Goal: Task Accomplishment & Management: Manage account settings

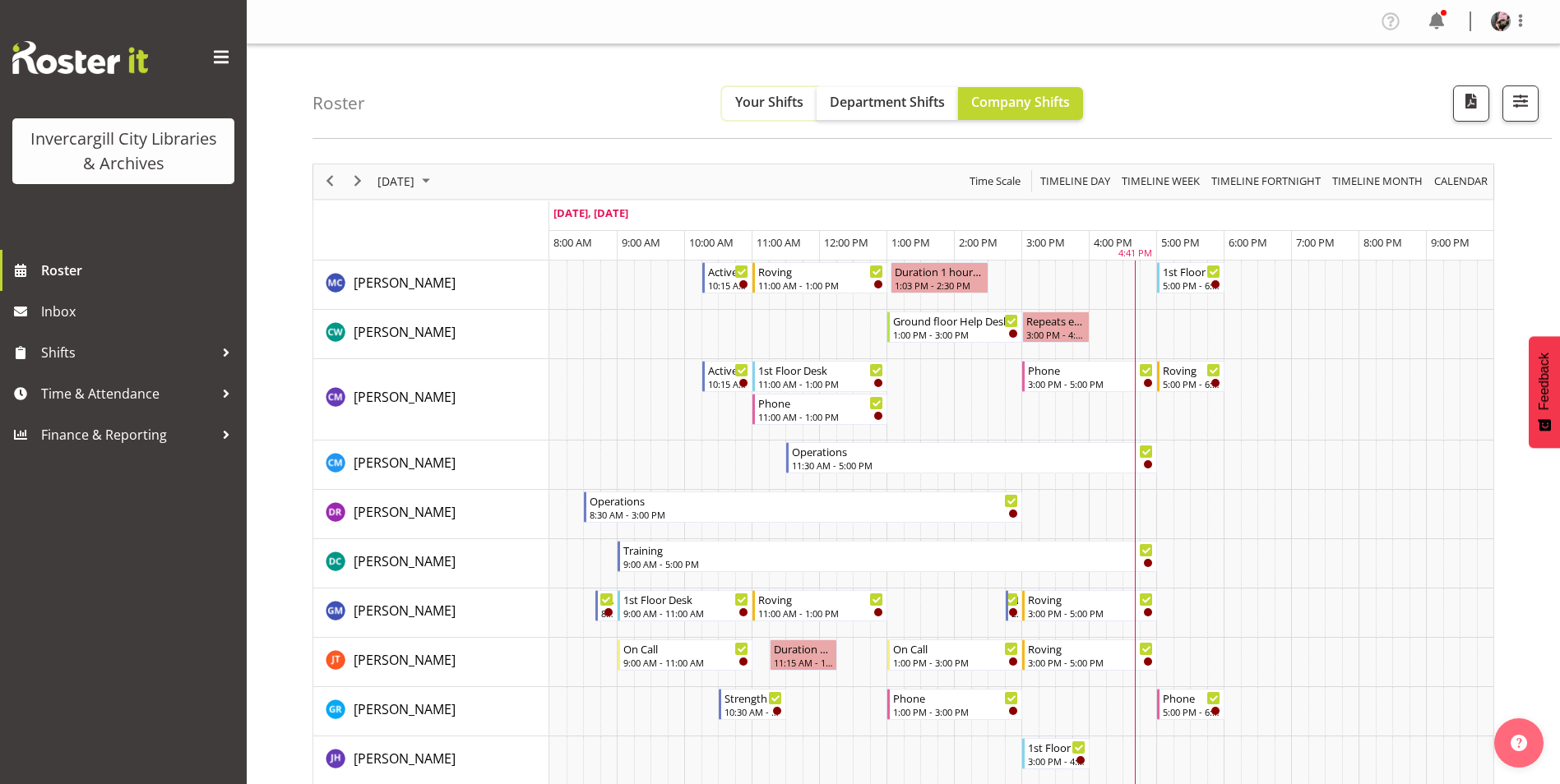
click at [767, 100] on span "Your Shifts" at bounding box center [769, 102] width 69 height 18
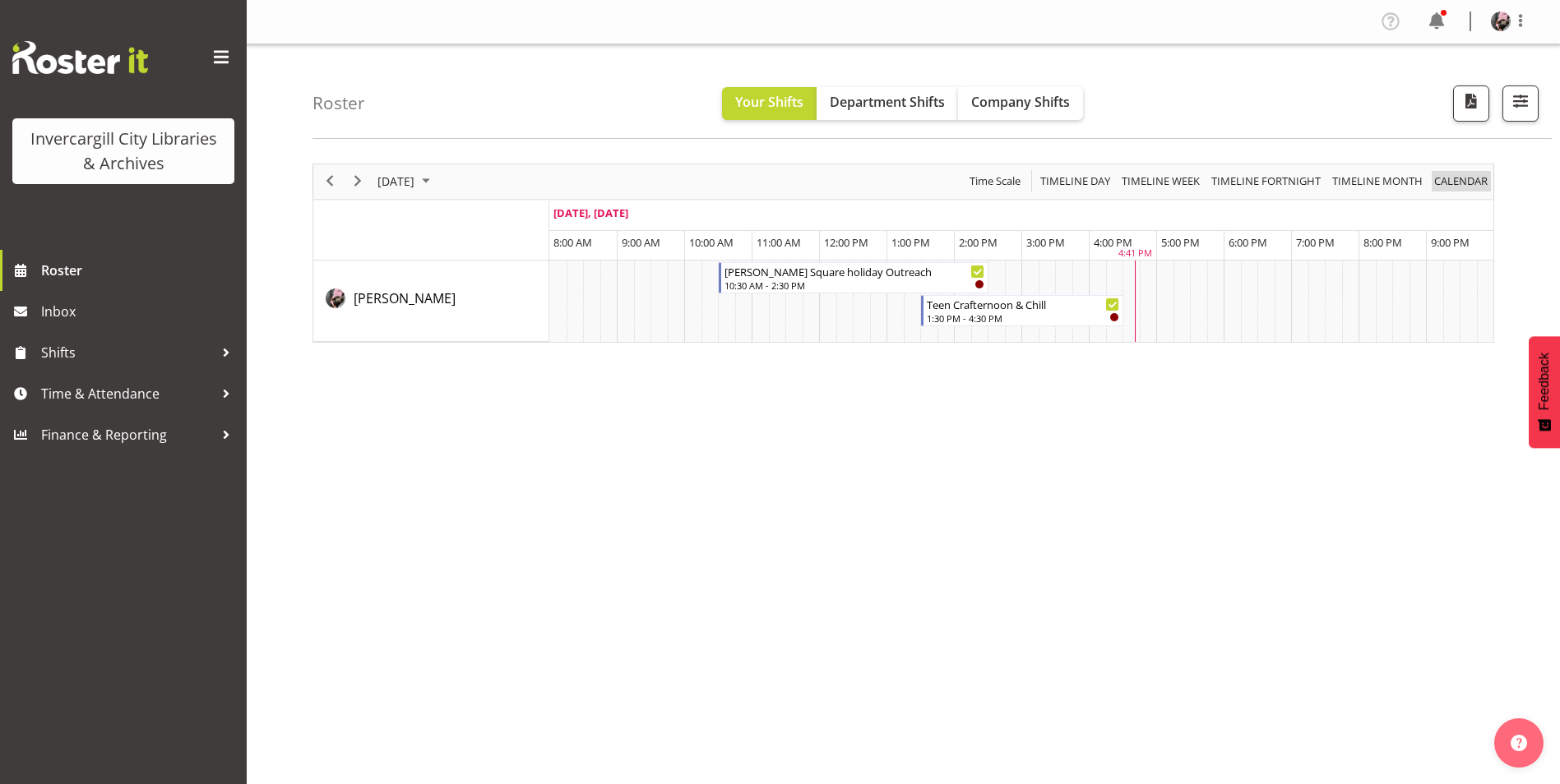
click at [1463, 178] on span "calendar" at bounding box center [1461, 181] width 57 height 21
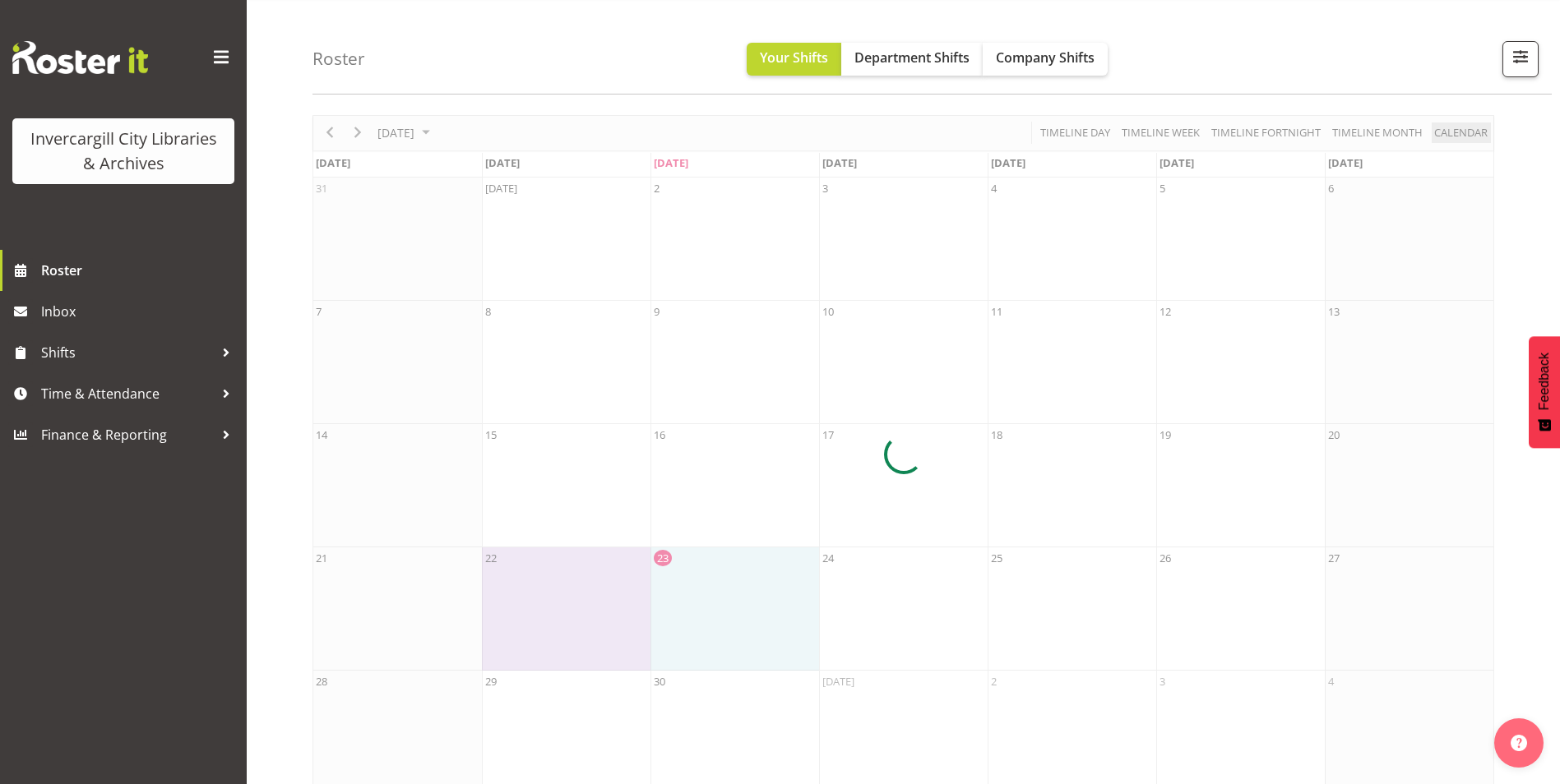
scroll to position [71, 0]
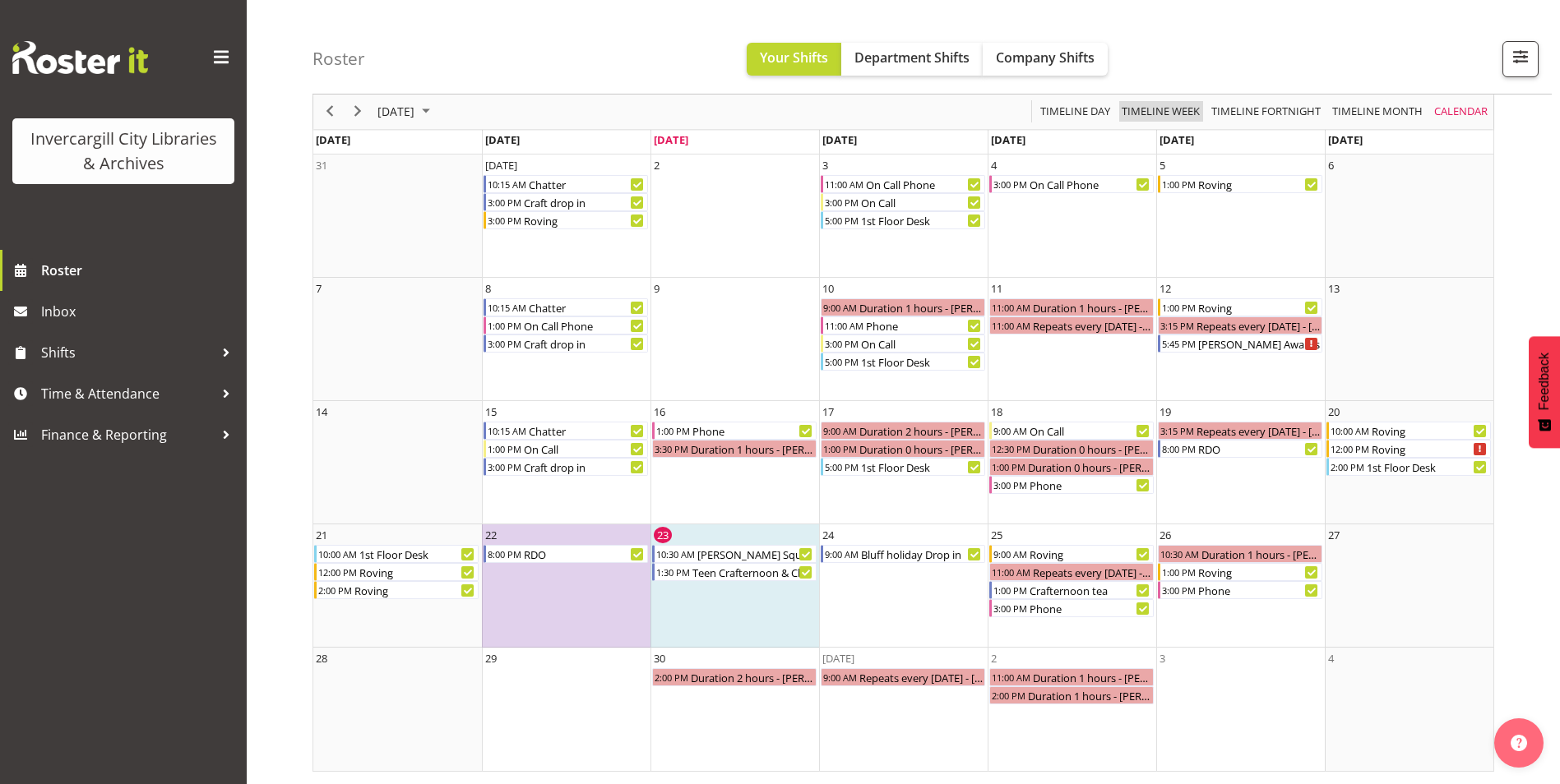
click at [1180, 117] on span "Timeline Week" at bounding box center [1160, 112] width 81 height 21
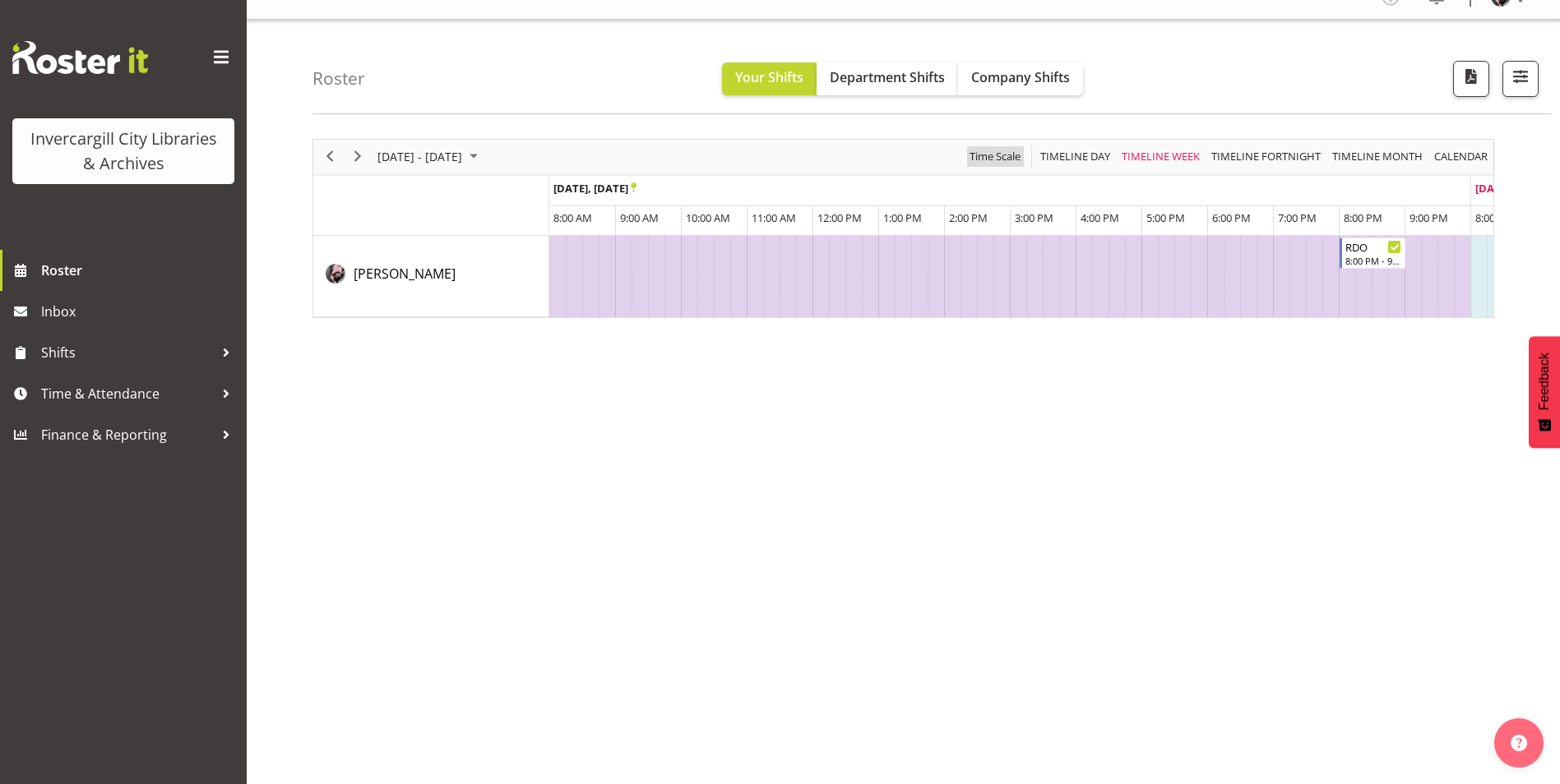
click at [987, 160] on span "Time Scale" at bounding box center [995, 156] width 55 height 21
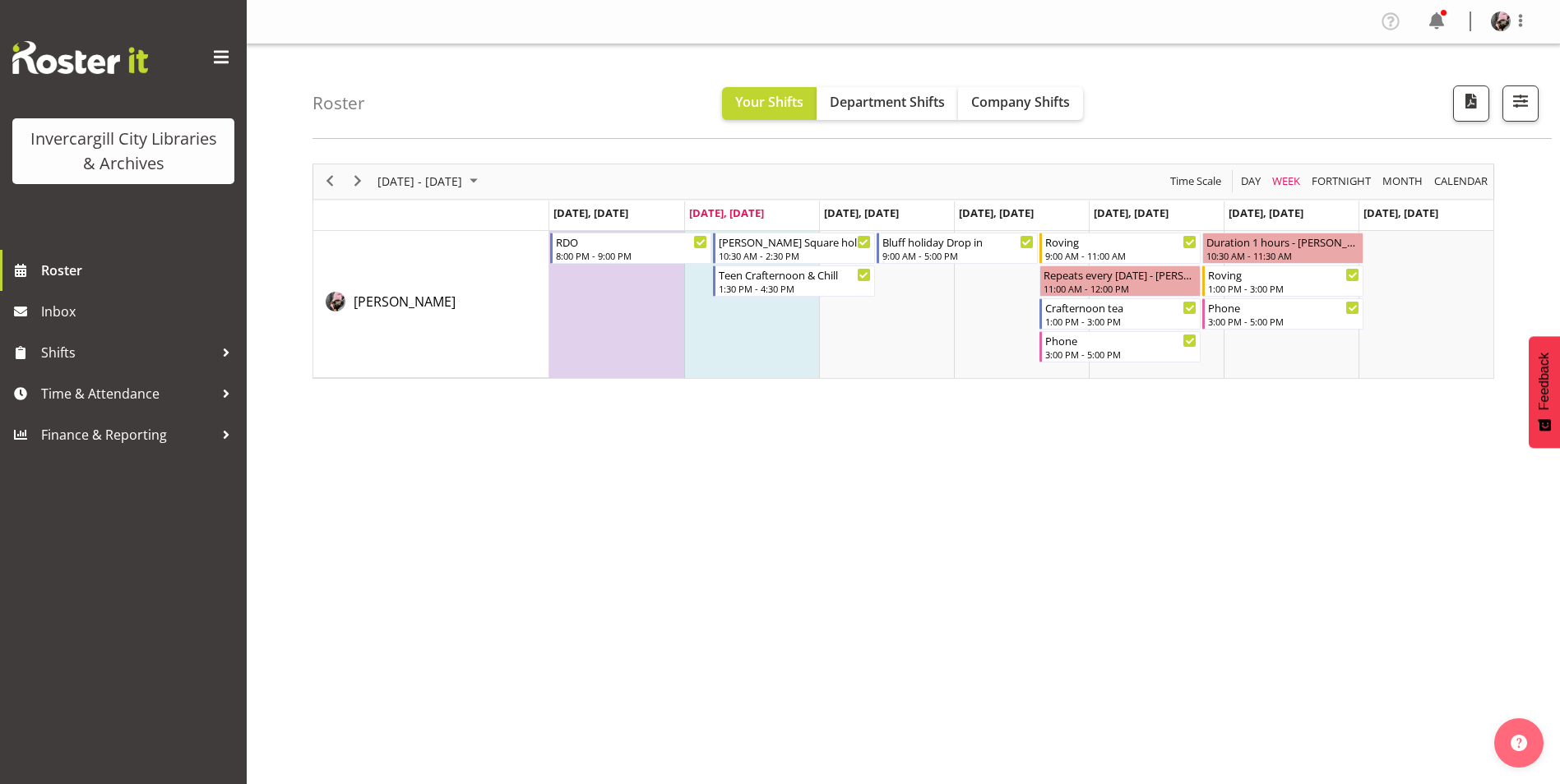
click at [1100, 448] on div "September 22 - 28, 2025 Today Day Week Fortnight Month calendar Month Agenda Ti…" at bounding box center [936, 480] width 1247 height 657
click at [134, 382] on span "Time & Attendance" at bounding box center [127, 394] width 173 height 25
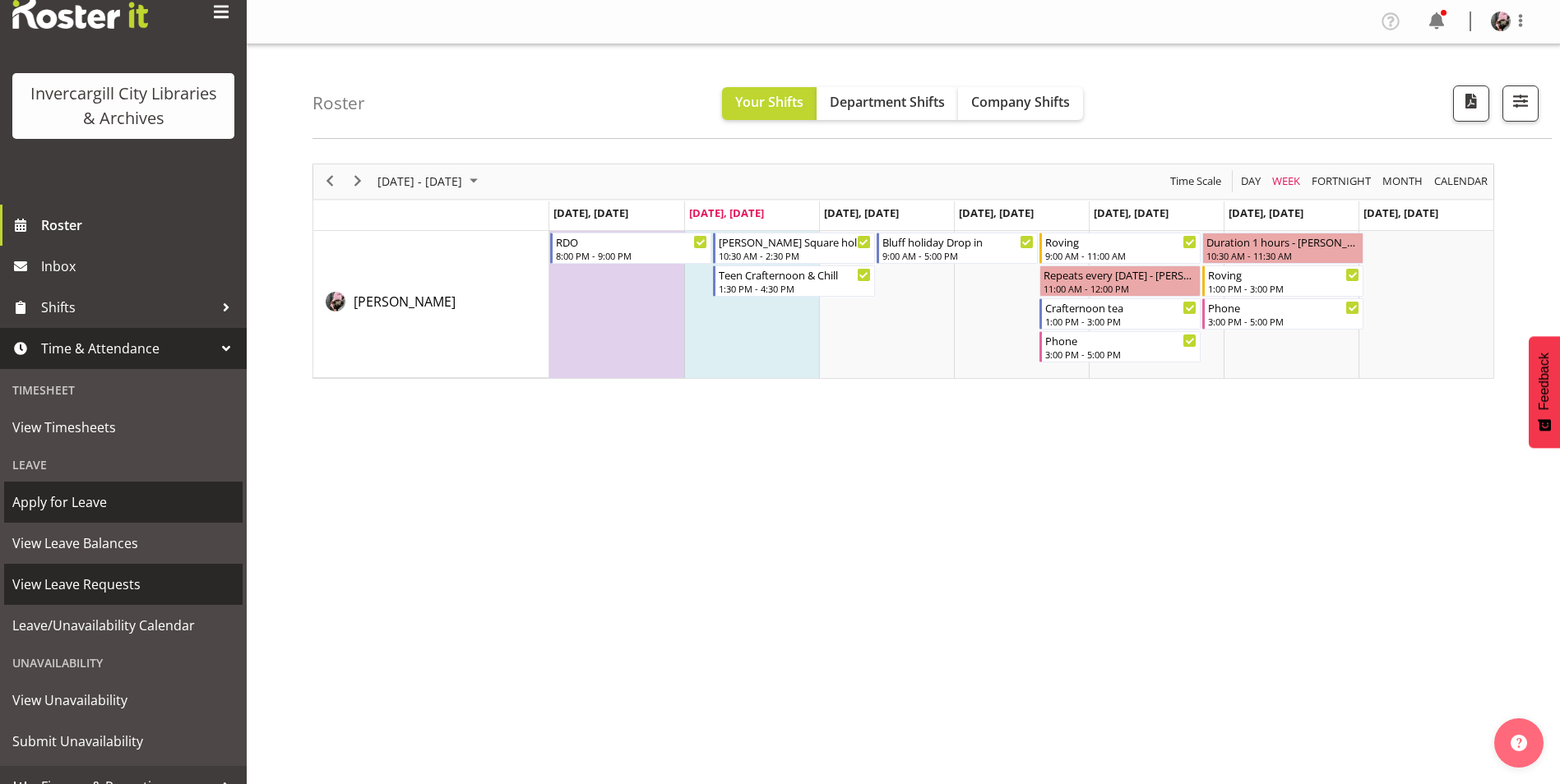
scroll to position [69, 0]
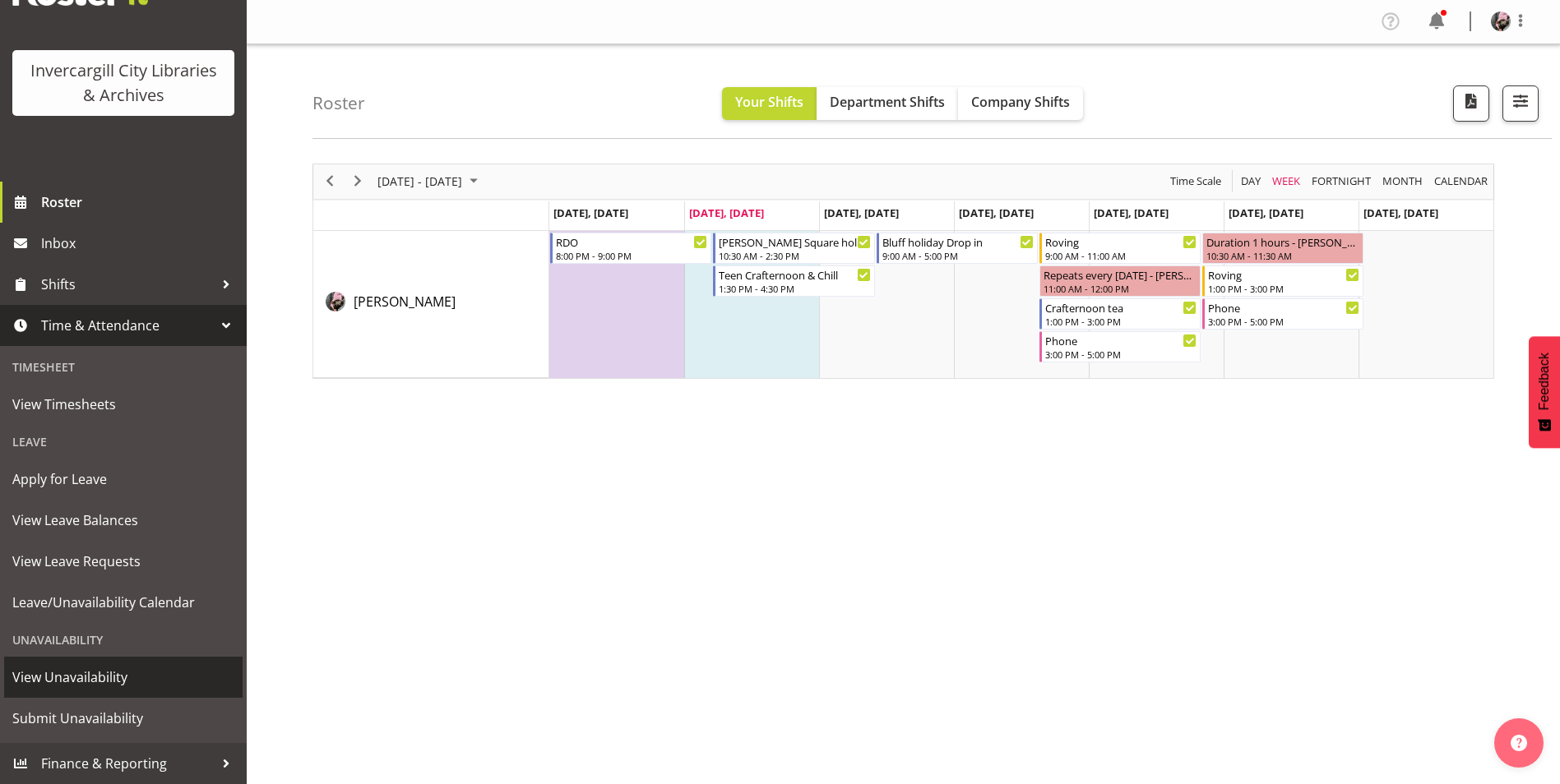
click at [108, 681] on span "View Unavailability" at bounding box center [123, 677] width 222 height 25
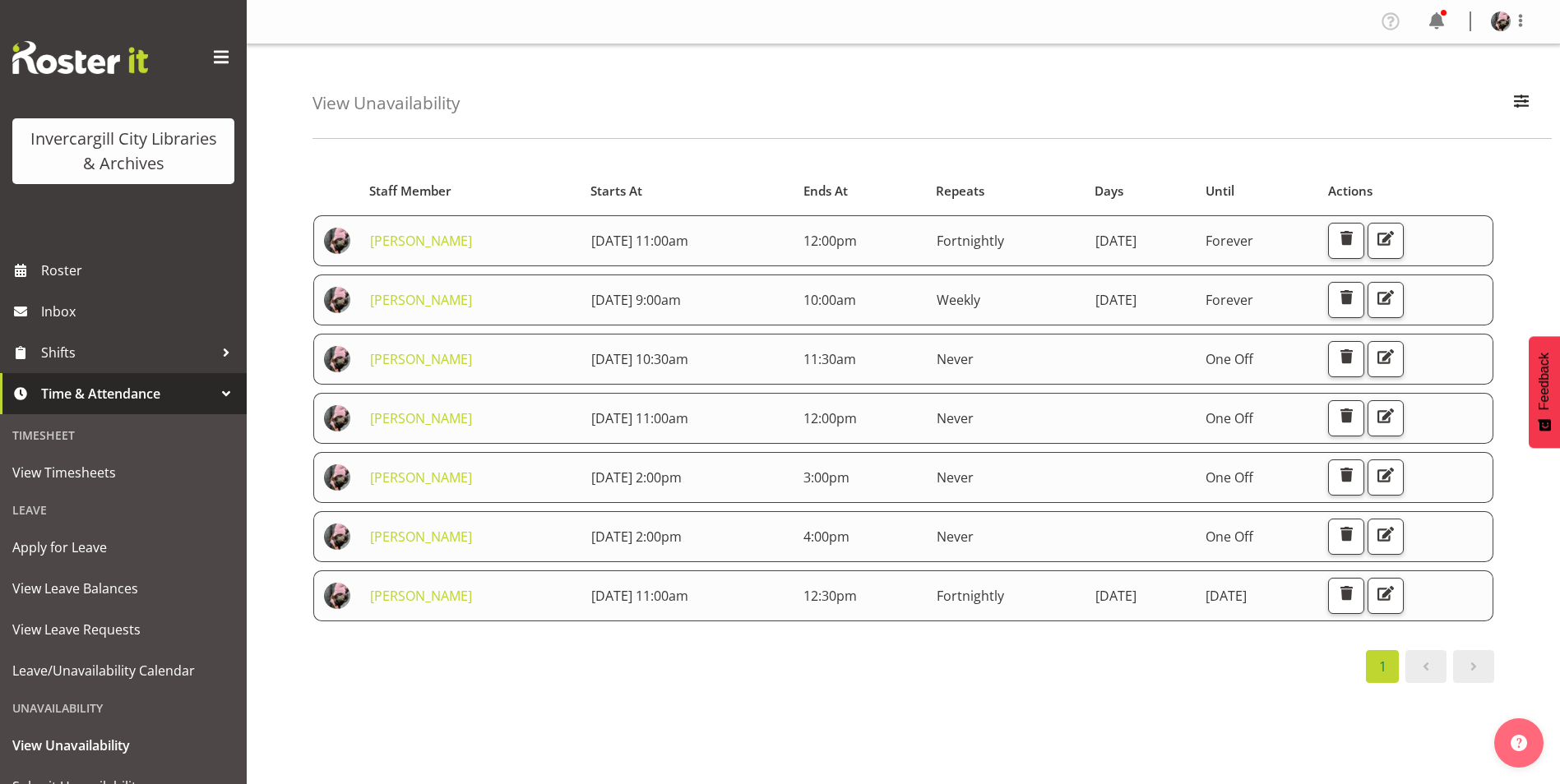
click at [300, 722] on div "View Unavailability Search Search for a particular employee Showing current una…" at bounding box center [903, 427] width 1314 height 764
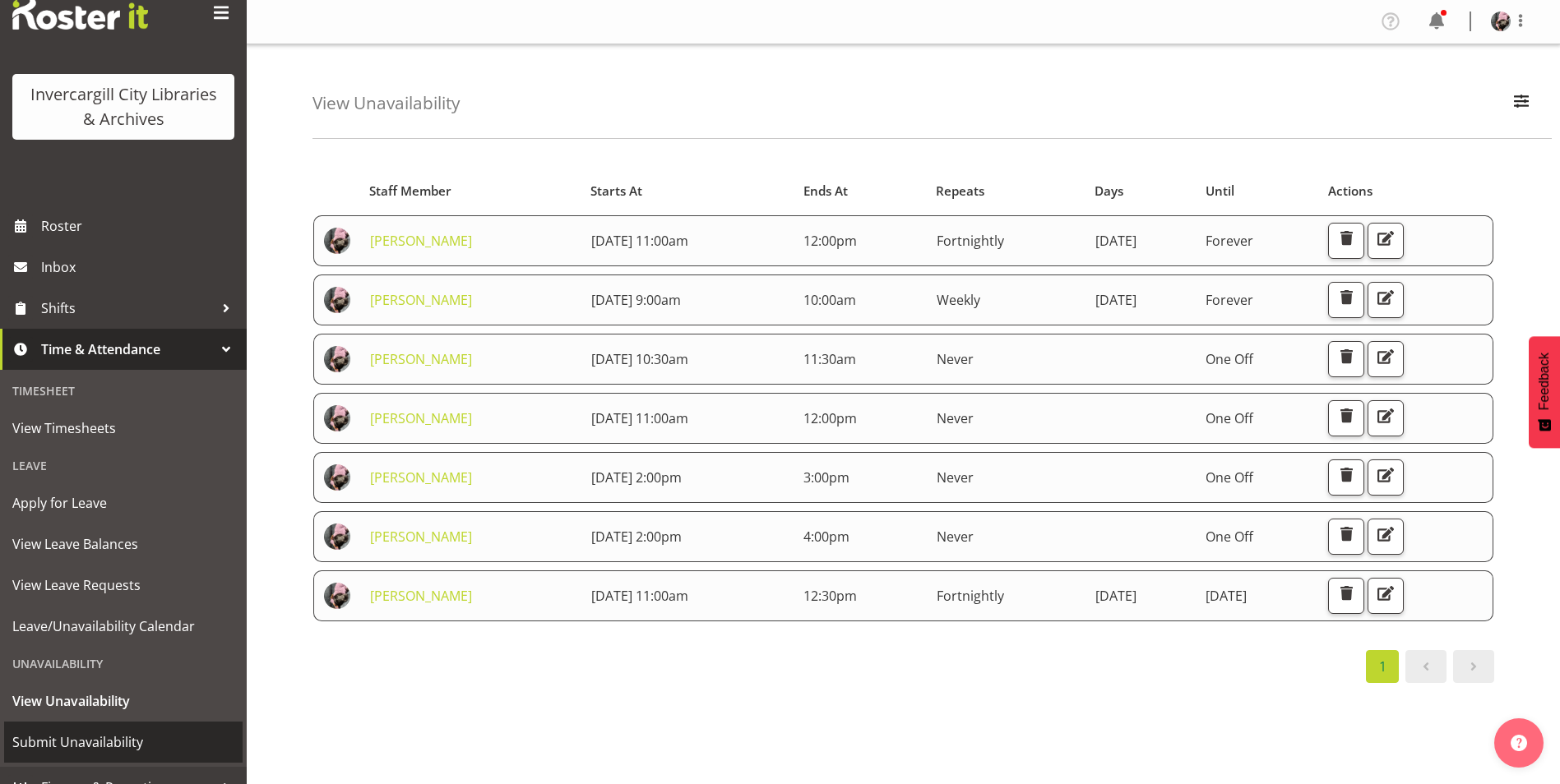
scroll to position [69, 0]
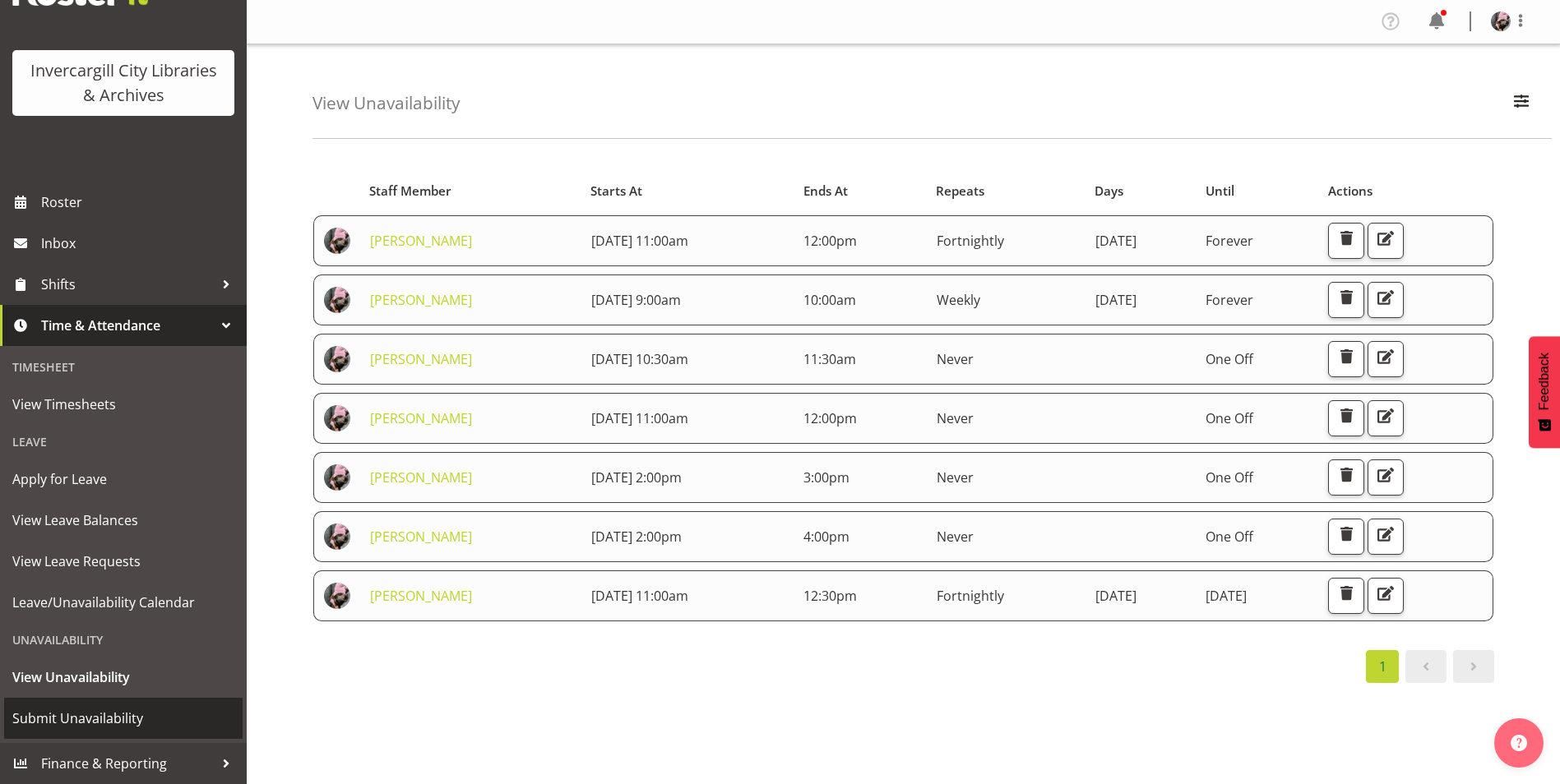
click at [103, 713] on span "Submit Unavailability" at bounding box center [123, 719] width 222 height 25
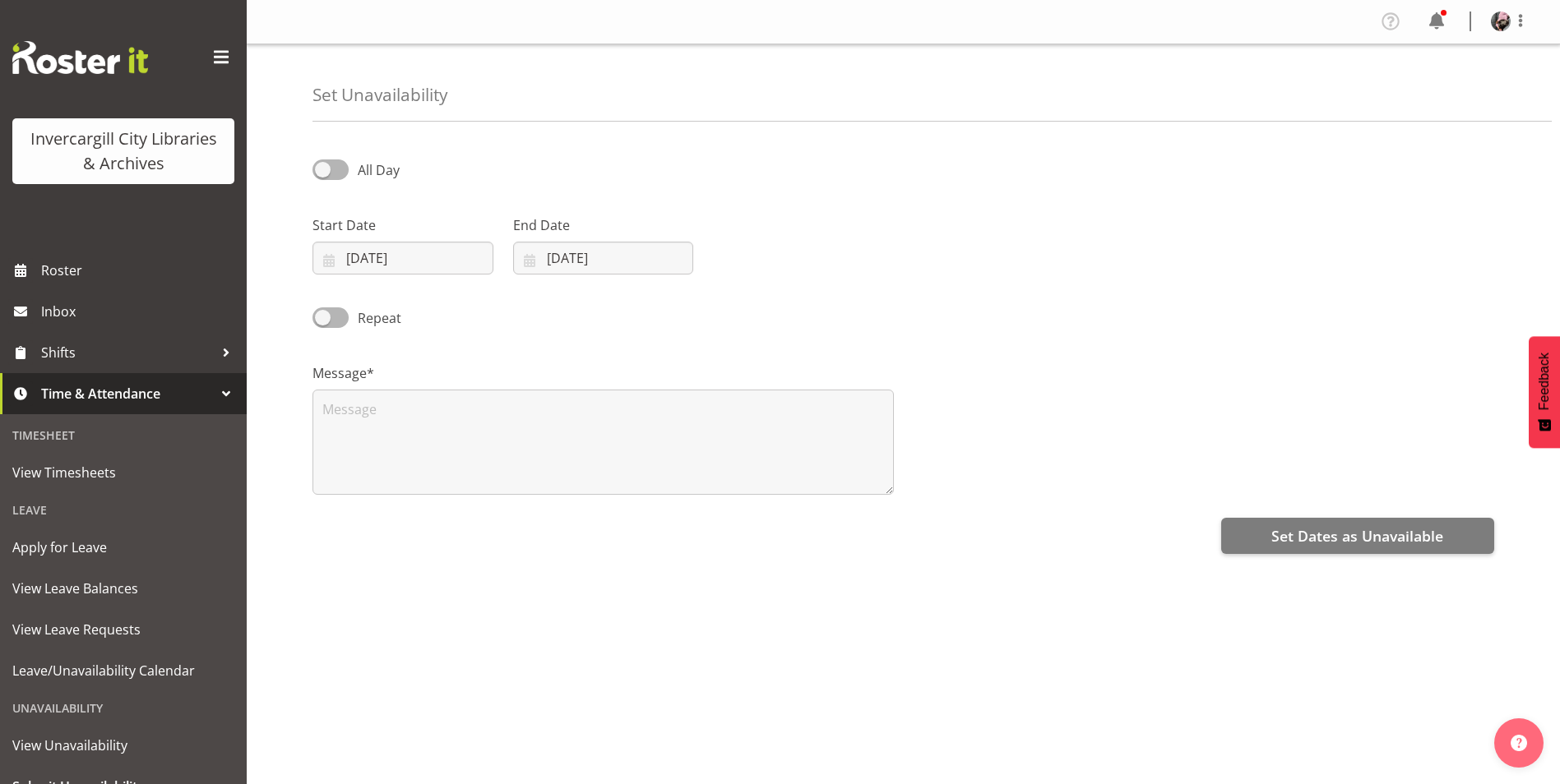
select select "8"
select select "2025"
click at [319, 167] on span at bounding box center [331, 170] width 36 height 21
click at [319, 167] on input "All Day" at bounding box center [318, 170] width 11 height 11
checkbox input "true"
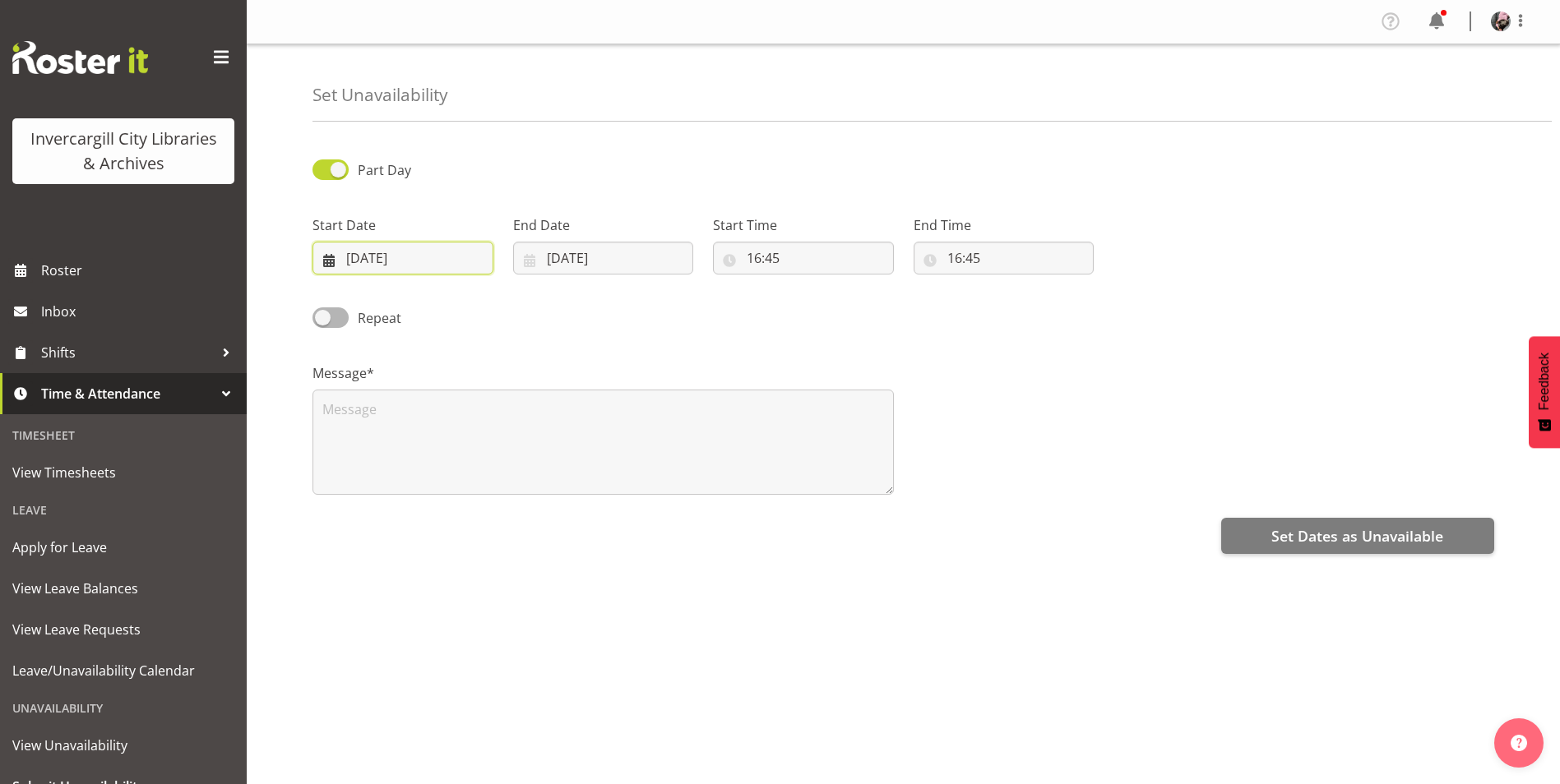
click at [424, 265] on input "[DATE]" at bounding box center [403, 258] width 181 height 33
click at [505, 488] on span "26" at bounding box center [510, 484] width 13 height 16
type input "[DATE]"
click at [549, 246] on input "[DATE]" at bounding box center [603, 258] width 181 height 33
click at [717, 485] on span "26" at bounding box center [711, 484] width 13 height 16
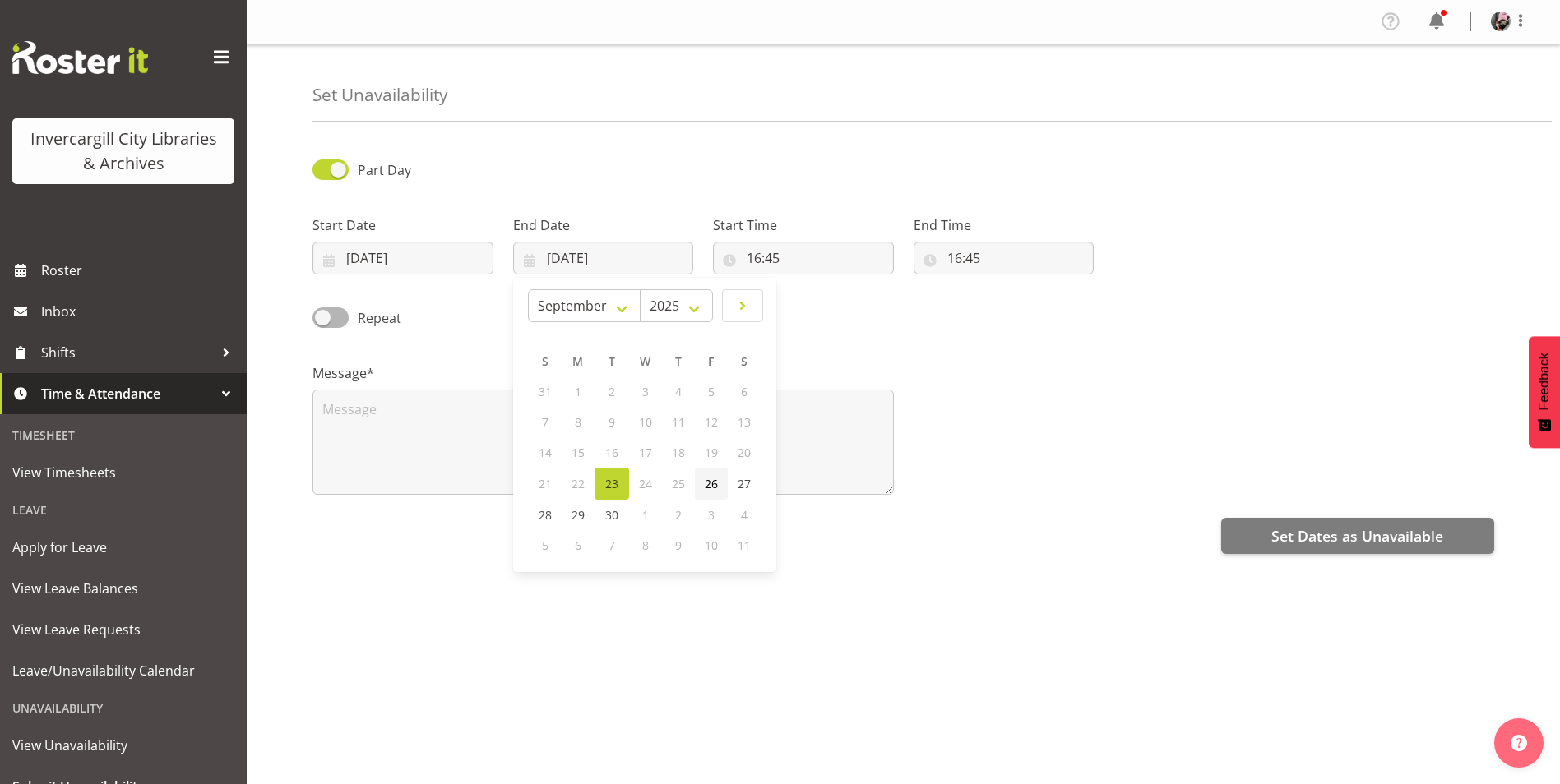
type input "[DATE]"
click at [811, 264] on input "16:45" at bounding box center [803, 258] width 181 height 33
click at [828, 296] on select "00 01 02 03 04 05 06 07 08 09 10 11 12 13 14 15 16 17 18 19 20 21 22 23" at bounding box center [825, 301] width 37 height 33
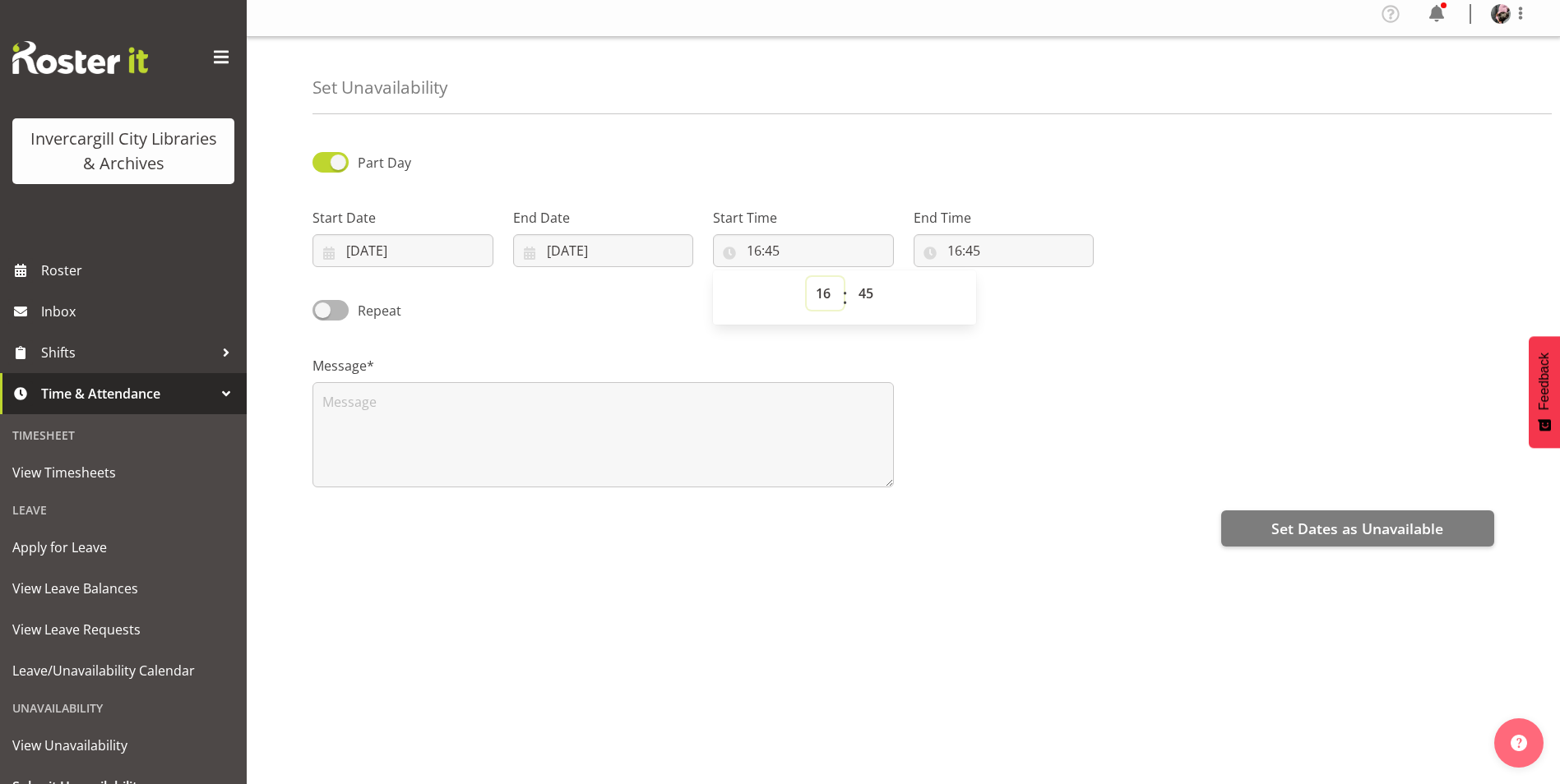
scroll to position [20, 0]
click at [831, 282] on select "00 01 02 03 04 05 06 07 08 09 10 11 12 13 14 15 16 17 18 19 20 21 22 23" at bounding box center [825, 294] width 37 height 33
select select "15"
click at [806, 277] on select "00 01 02 03 04 05 06 07 08 09 10 11 12 13 14 15 16 17 18 19 20 21 22 23" at bounding box center [825, 294] width 37 height 33
type input "15:45"
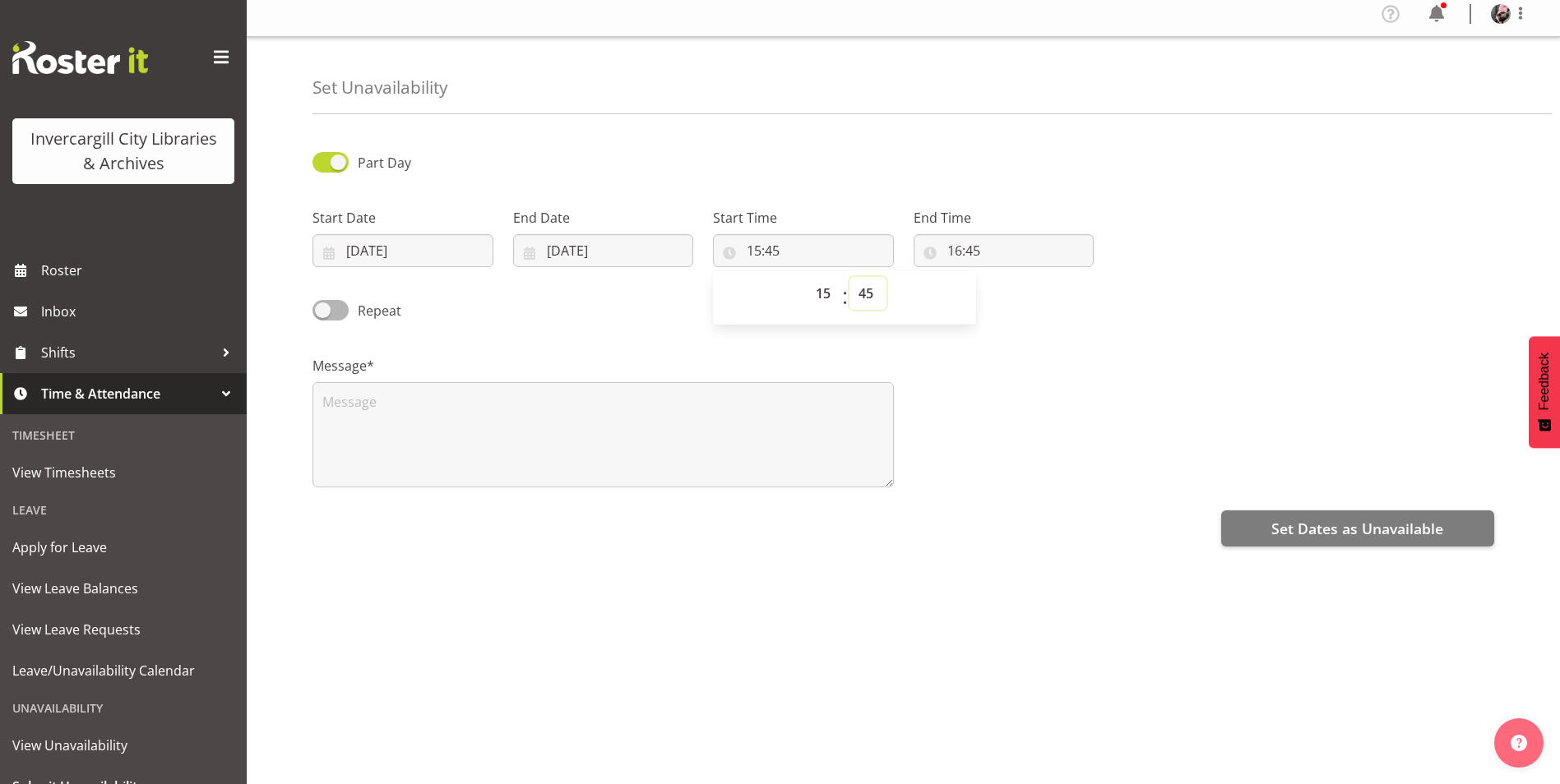
click at [859, 278] on select "00 01 02 03 04 05 06 07 08 09 10 11 12 13 14 15 16 17 18 19 20 21 22 23 24 25 2…" at bounding box center [868, 294] width 37 height 33
select select "30"
click at [849, 277] on select "00 01 02 03 04 05 06 07 08 09 10 11 12 13 14 15 16 17 18 19 20 21 22 23 24 25 2…" at bounding box center [868, 294] width 37 height 33
type input "15:30"
click at [1040, 336] on div "Message*" at bounding box center [903, 415] width 1201 height 165
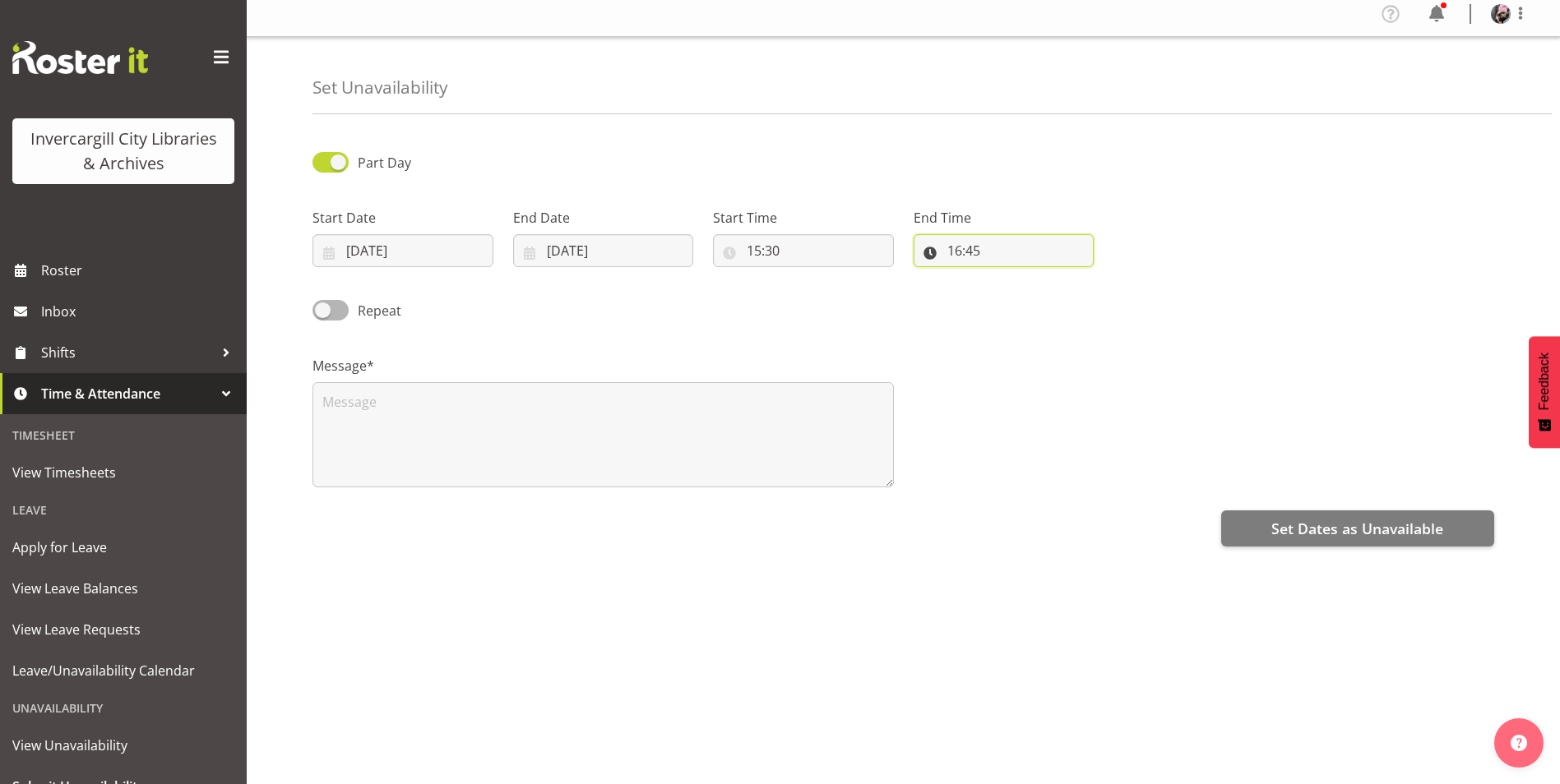
click at [959, 246] on input "16:45" at bounding box center [1003, 251] width 181 height 33
click at [1034, 277] on select "00 01 02 03 04 05 06 07 08 09 10 11 12 13 14 15 16 17 18 19 20 21 22 23" at bounding box center [1026, 294] width 37 height 33
select select "17"
click at [1007, 277] on select "00 01 02 03 04 05 06 07 08 09 10 11 12 13 14 15 16 17 18 19 20 21 22 23" at bounding box center [1026, 294] width 37 height 33
type input "17:45"
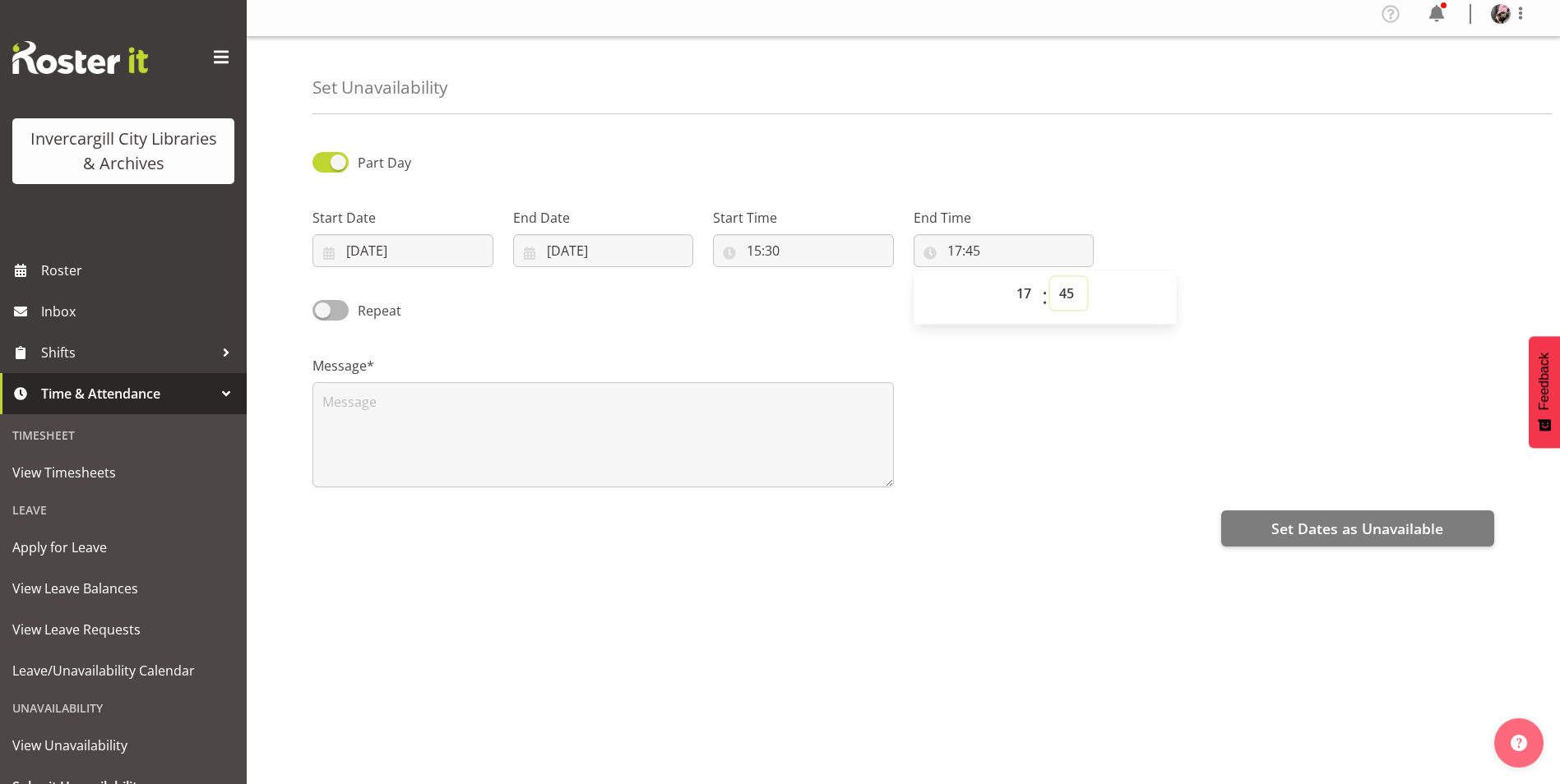
click at [1059, 278] on select "00 01 02 03 04 05 06 07 08 09 10 11 12 13 14 15 16 17 18 19 20 21 22 23 24 25 2…" at bounding box center [1068, 294] width 37 height 33
select select "30"
click at [1050, 277] on select "00 01 02 03 04 05 06 07 08 09 10 11 12 13 14 15 16 17 18 19 20 21 22 23 24 25 2…" at bounding box center [1068, 294] width 37 height 33
type input "17:30"
click at [1034, 402] on div "Message*" at bounding box center [903, 415] width 1201 height 165
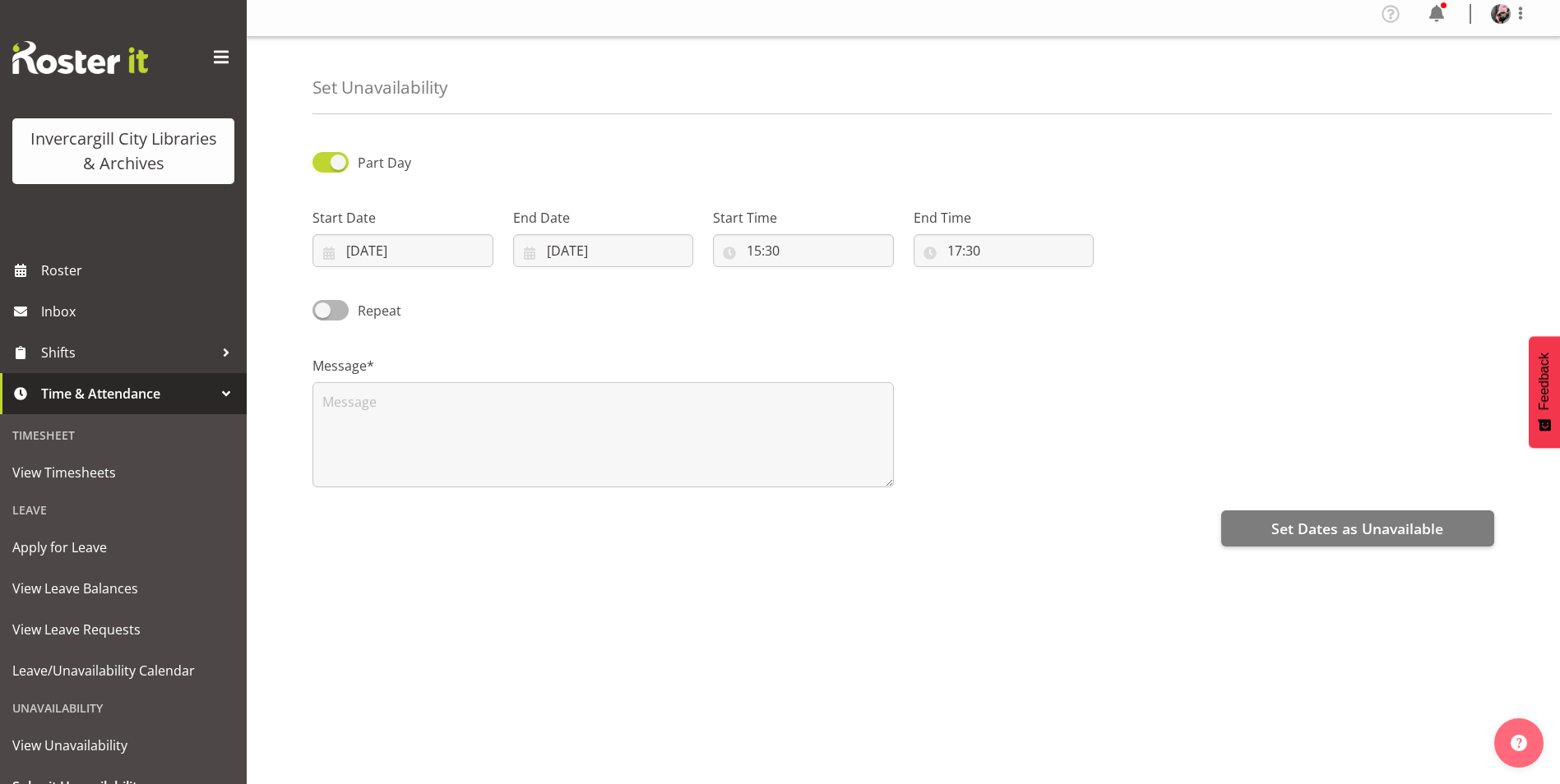
click at [820, 338] on div "Message*" at bounding box center [603, 415] width 601 height 165
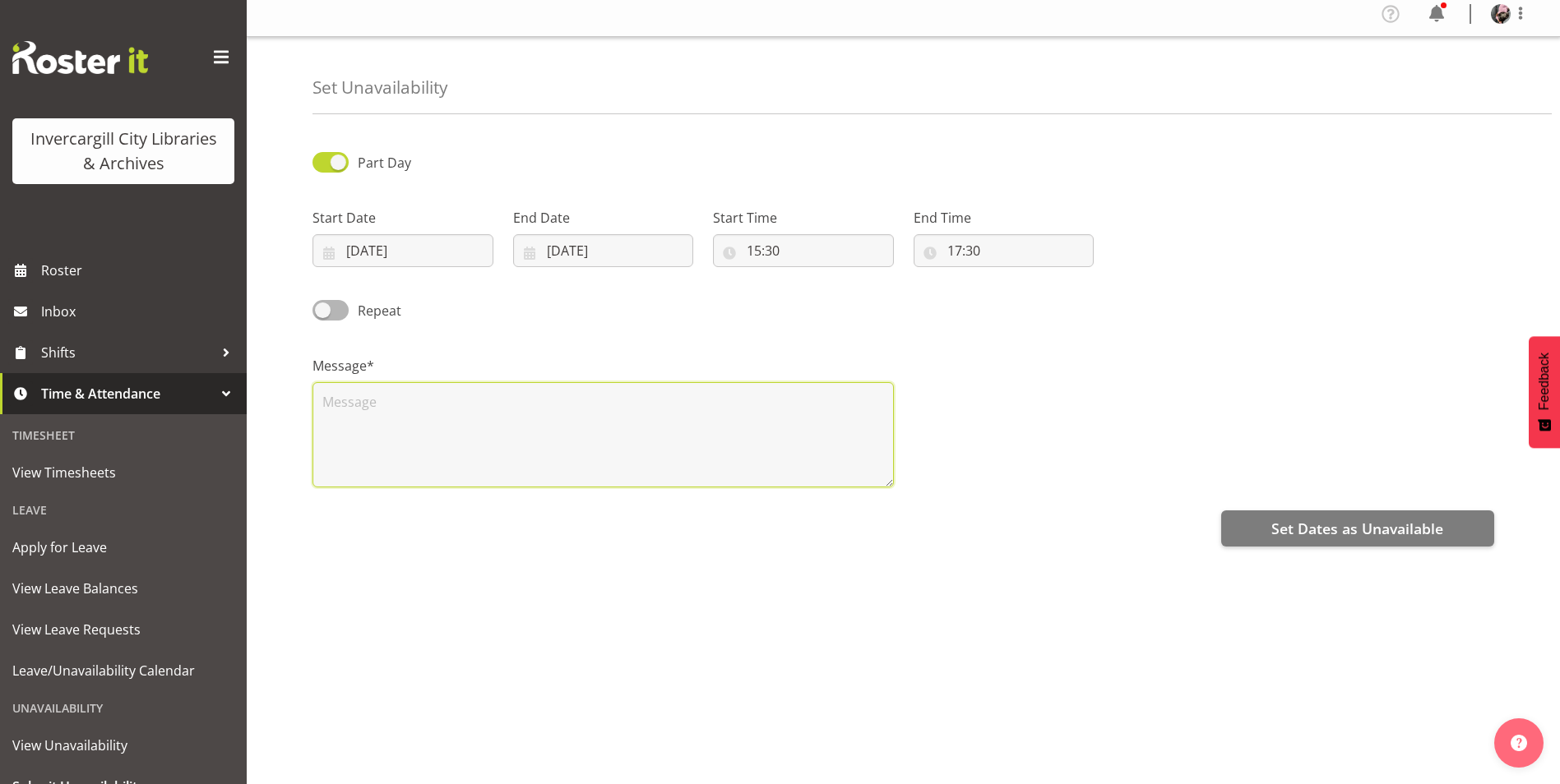
click at [391, 404] on textarea at bounding box center [603, 434] width 581 height 105
type textarea "[PERSON_NAME] workshop"
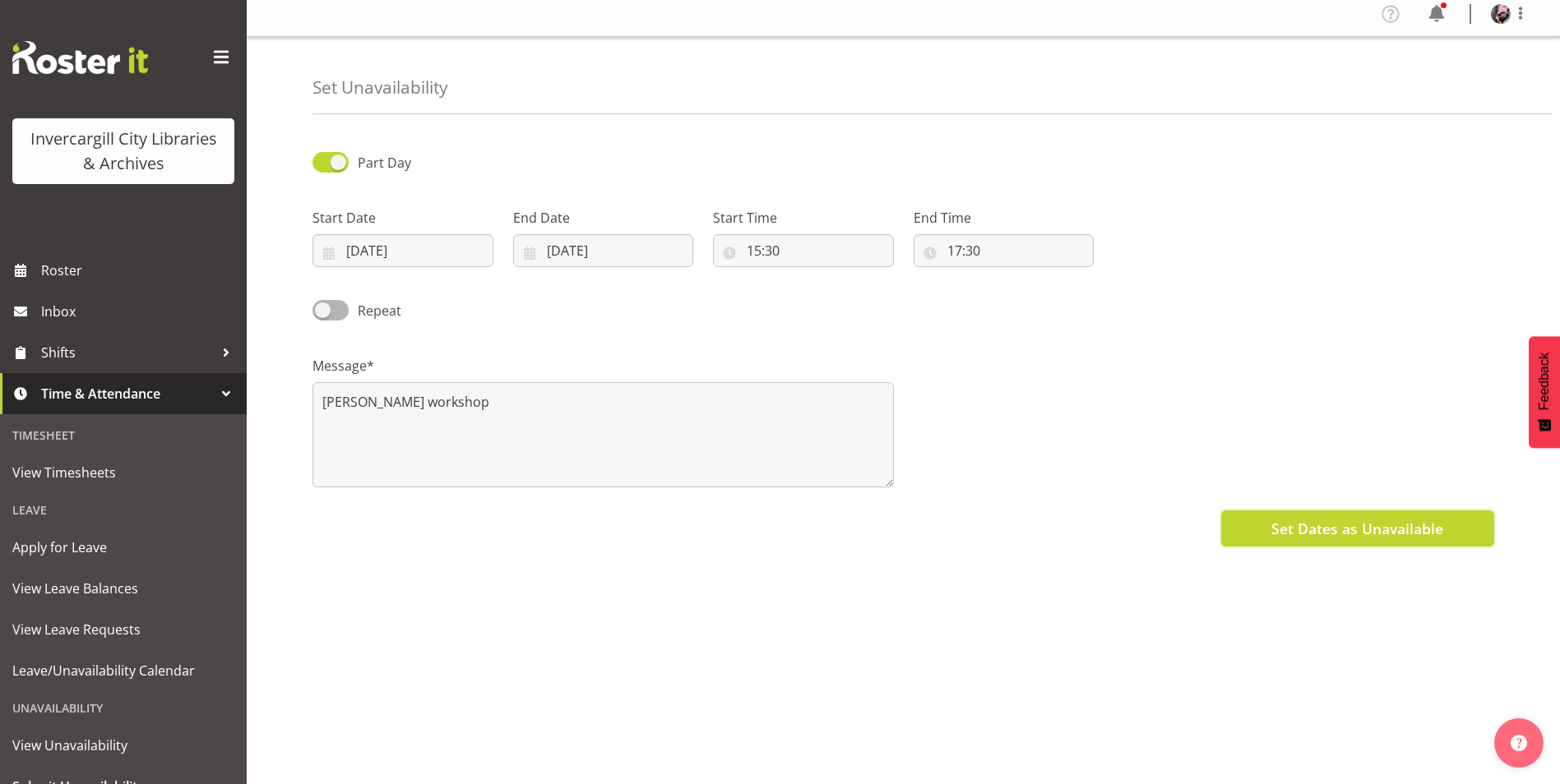
click at [1348, 521] on span "Set Dates as Unavailable" at bounding box center [1357, 528] width 172 height 22
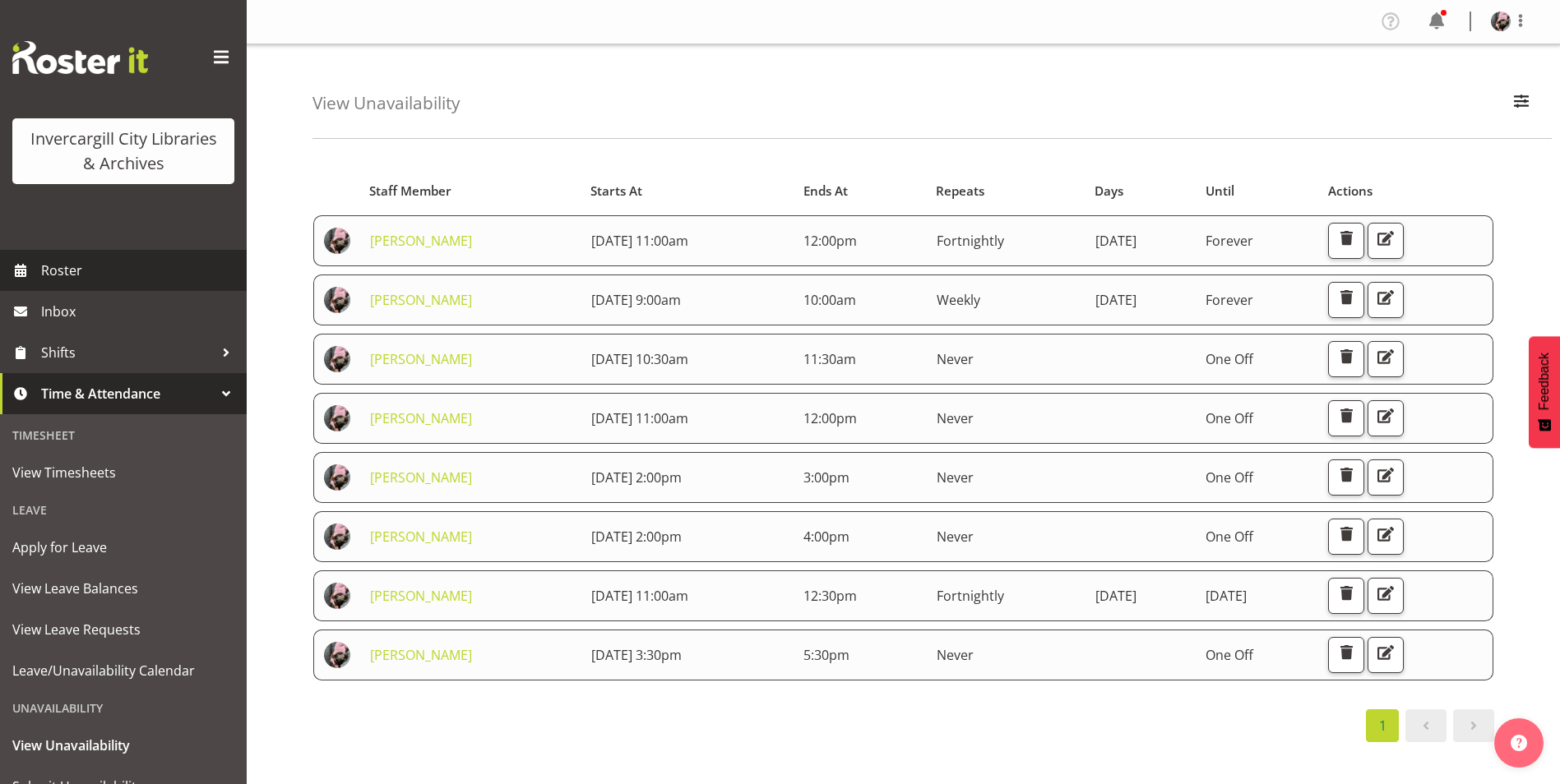
click at [110, 268] on span "Roster" at bounding box center [140, 270] width 198 height 25
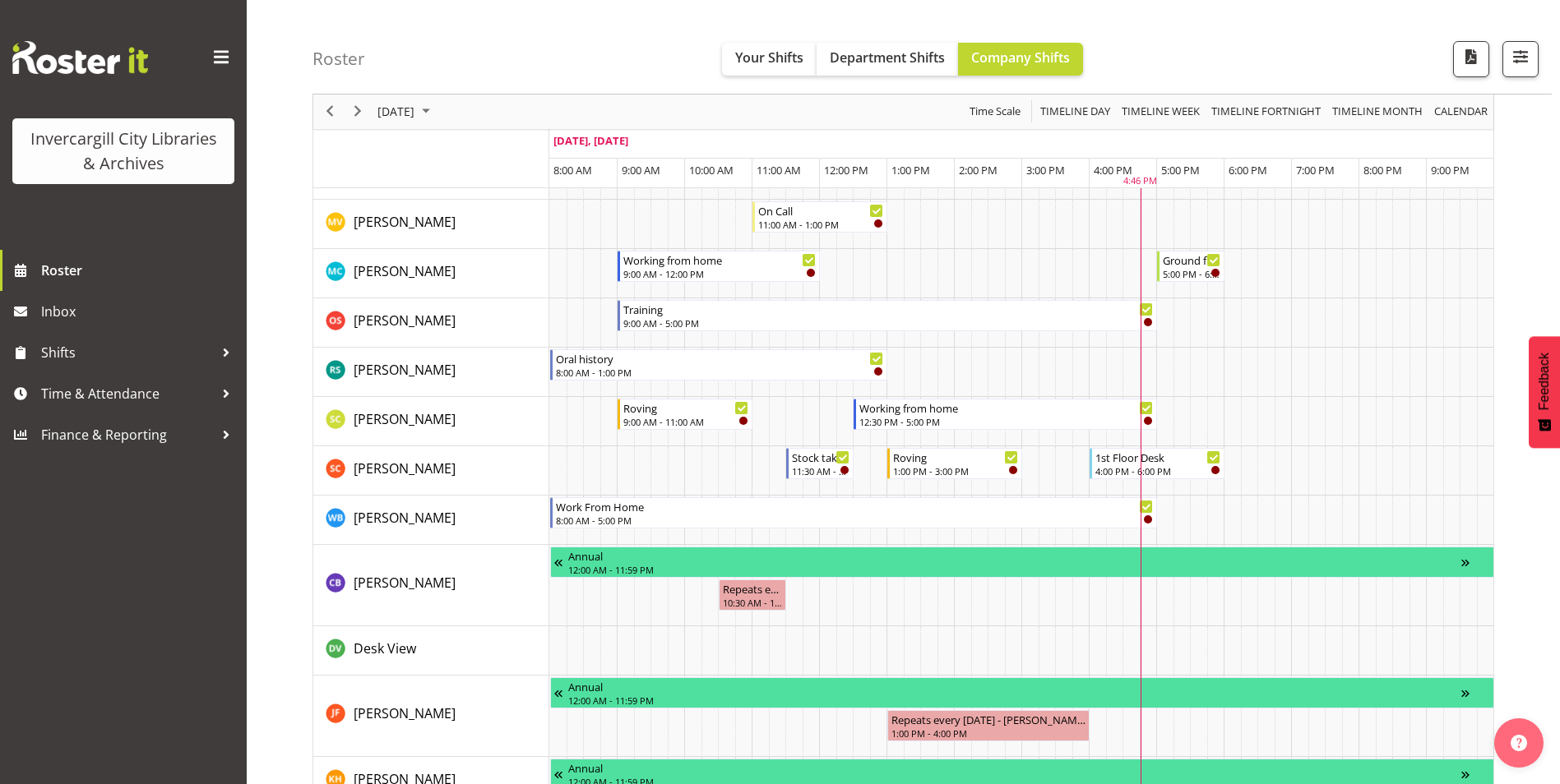
scroll to position [987, 0]
